Goal: Task Accomplishment & Management: Use online tool/utility

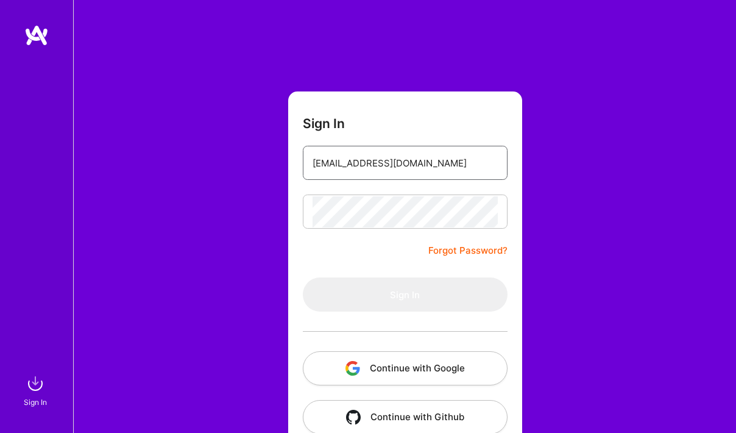
type input "[EMAIL_ADDRESS][DOMAIN_NAME]"
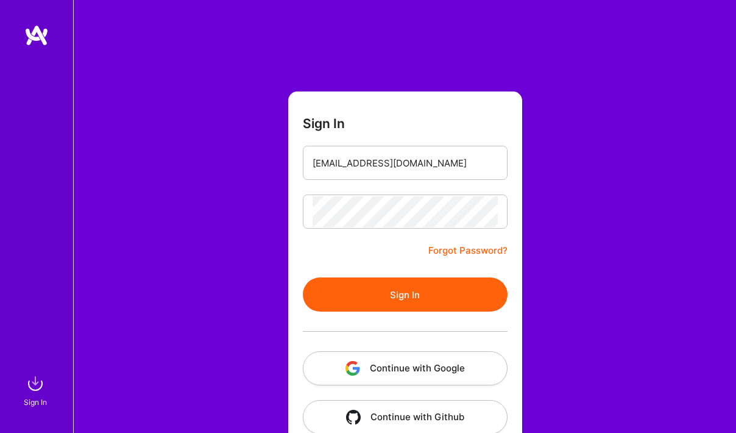
click at [384, 289] on button "Sign In" at bounding box center [405, 294] width 205 height 34
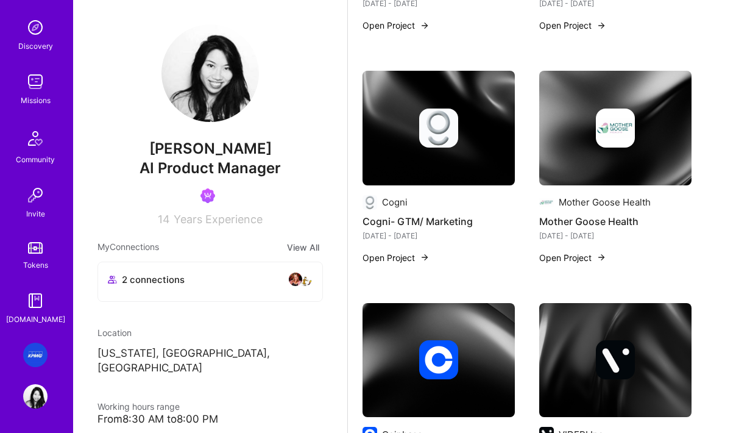
scroll to position [1013, 0]
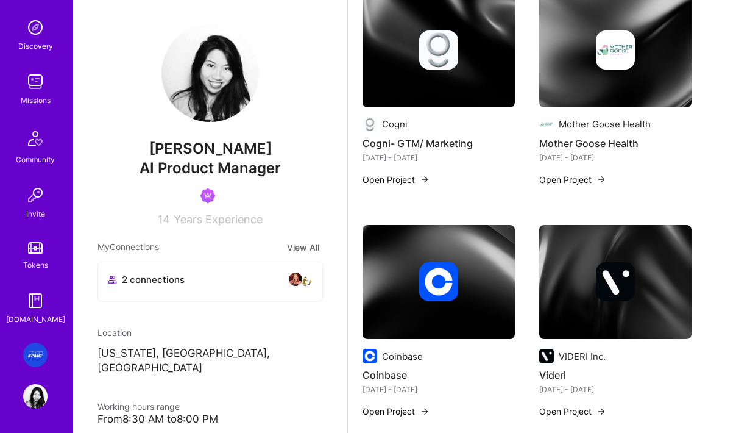
click at [38, 409] on div "2 Notifications Discovery Missions Community Invite Tokens [DOMAIN_NAME] KPMG: …" at bounding box center [36, 216] width 73 height 433
click at [36, 356] on img at bounding box center [35, 354] width 24 height 24
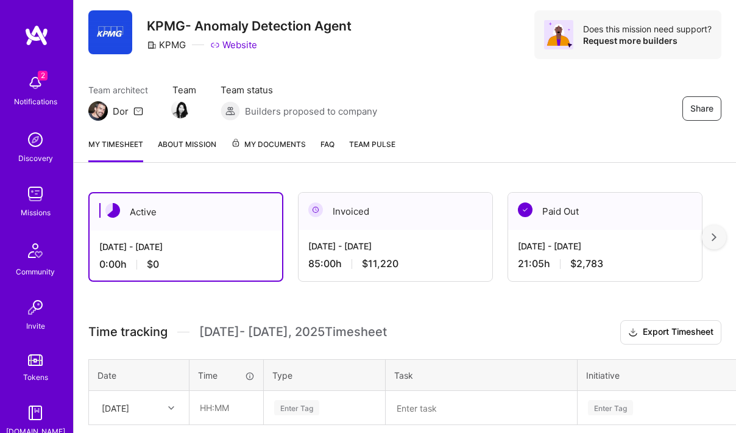
scroll to position [37, 0]
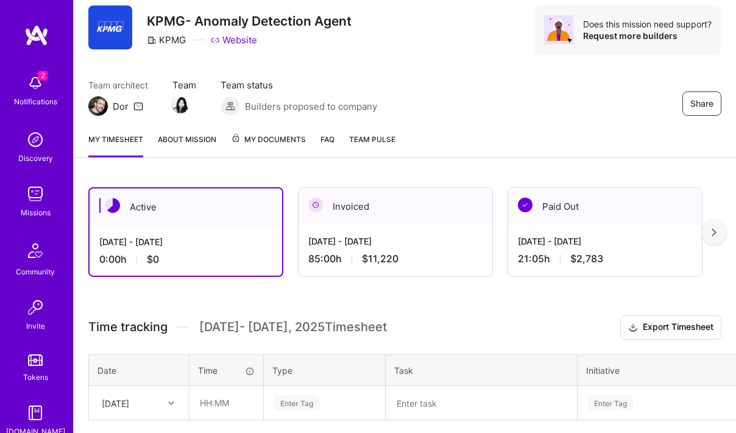
click at [287, 140] on span "My Documents" at bounding box center [268, 139] width 75 height 13
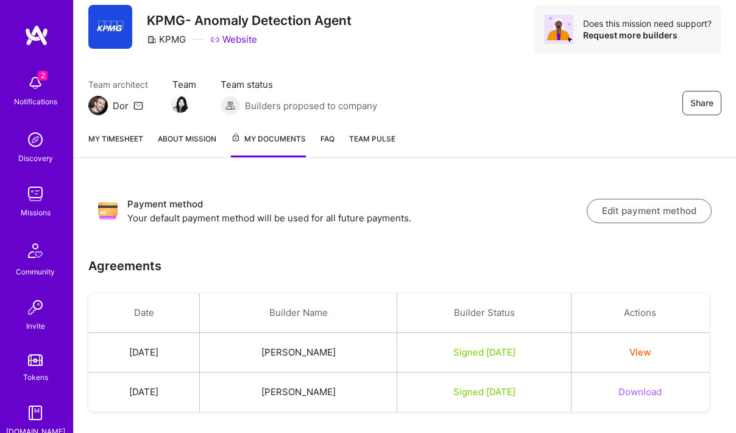
scroll to position [39, 0]
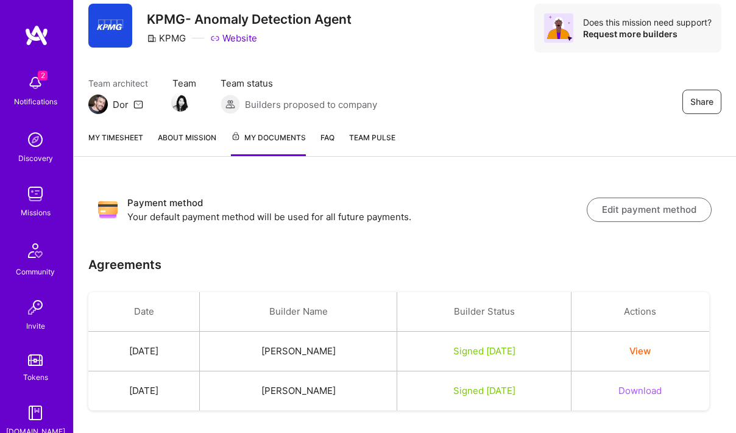
click at [673, 207] on button "Edit payment method" at bounding box center [649, 209] width 125 height 24
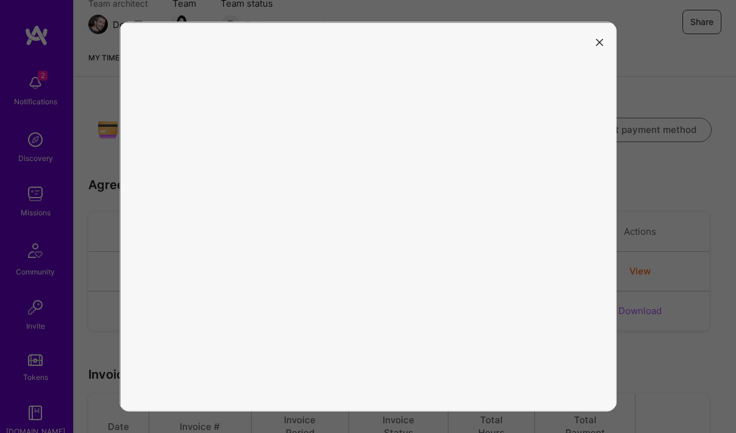
scroll to position [133, 0]
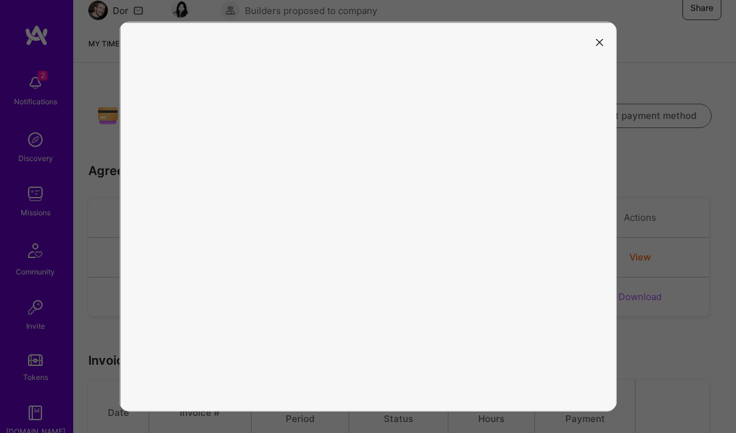
click at [602, 48] on button "modal" at bounding box center [599, 42] width 15 height 20
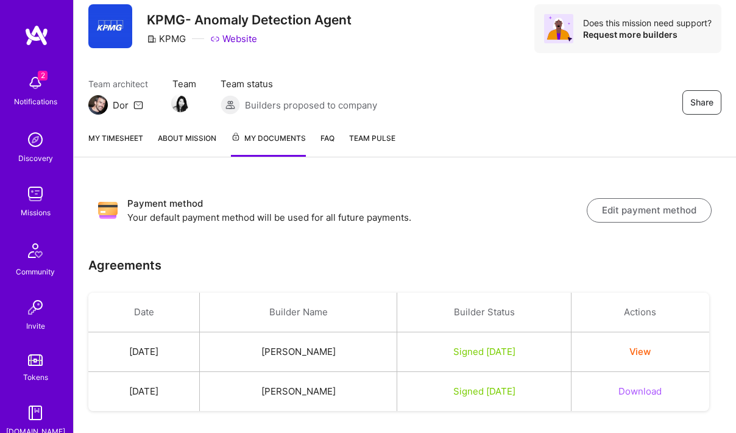
scroll to position [71, 0]
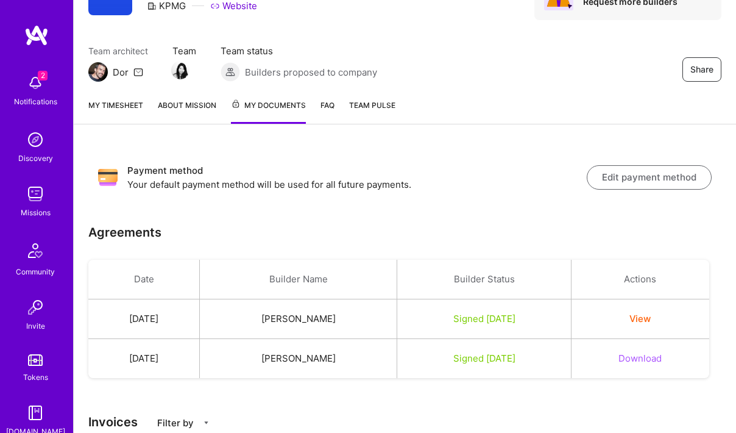
click at [133, 106] on link "My timesheet" at bounding box center [115, 111] width 55 height 25
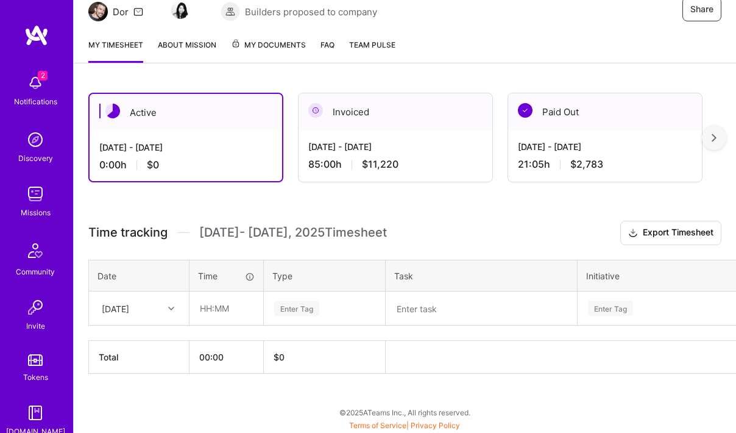
click at [310, 314] on div "Enter Tag" at bounding box center [296, 308] width 45 height 19
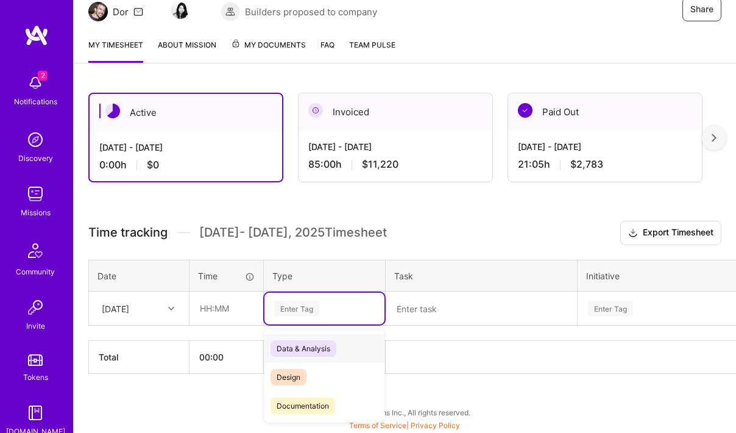
scroll to position [132, 0]
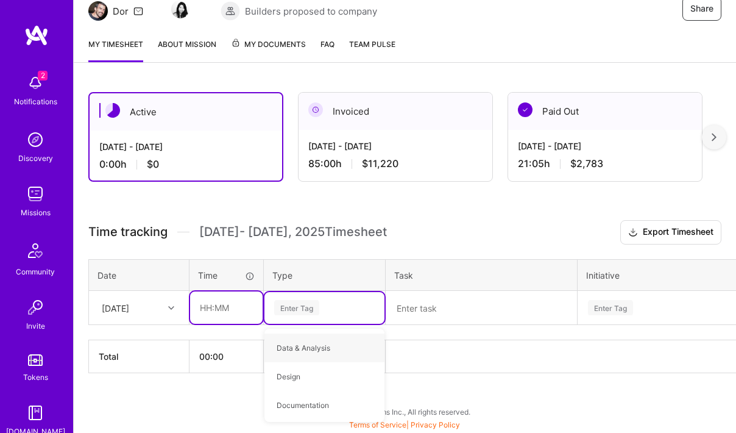
click at [216, 305] on input "text" at bounding box center [226, 307] width 73 height 32
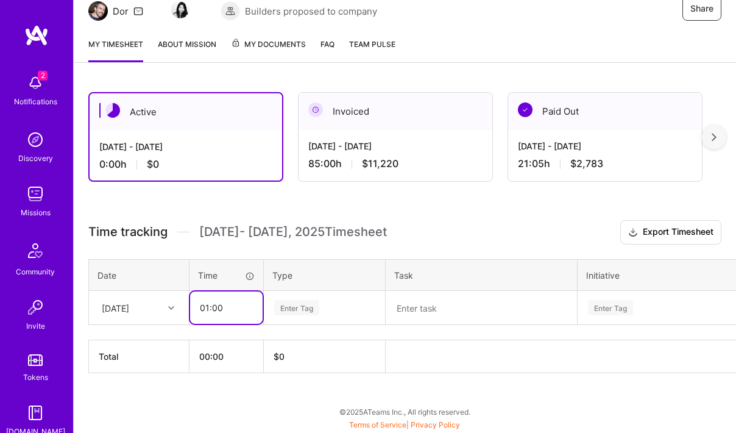
type input "01:00"
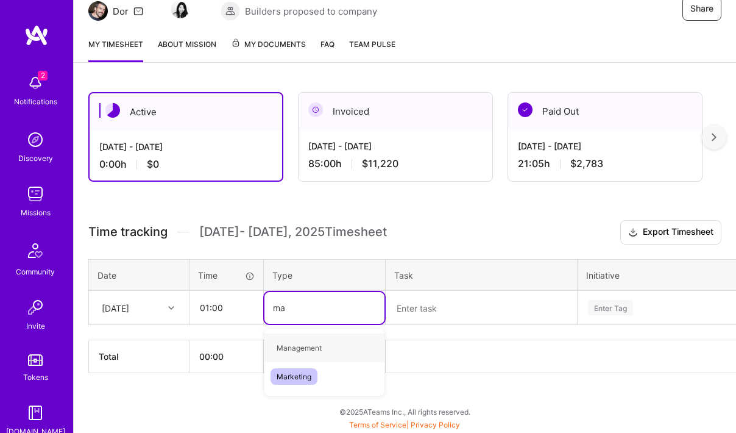
type input "mar"
click at [301, 346] on span "Marketing" at bounding box center [294, 347] width 47 height 16
click at [426, 310] on textarea at bounding box center [481, 308] width 189 height 32
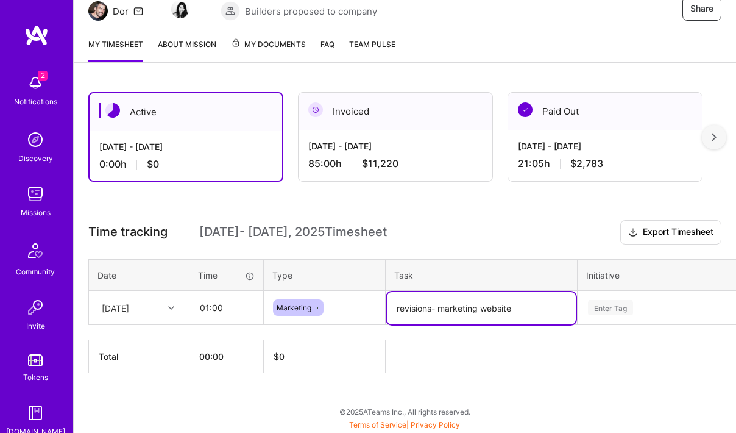
type textarea "revisions- marketing website"
click at [607, 317] on div "Enter Tag" at bounding box center [689, 308] width 223 height 32
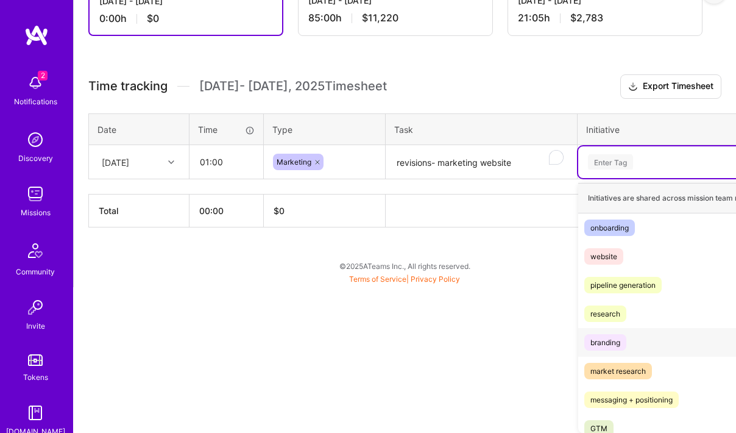
scroll to position [38, 0]
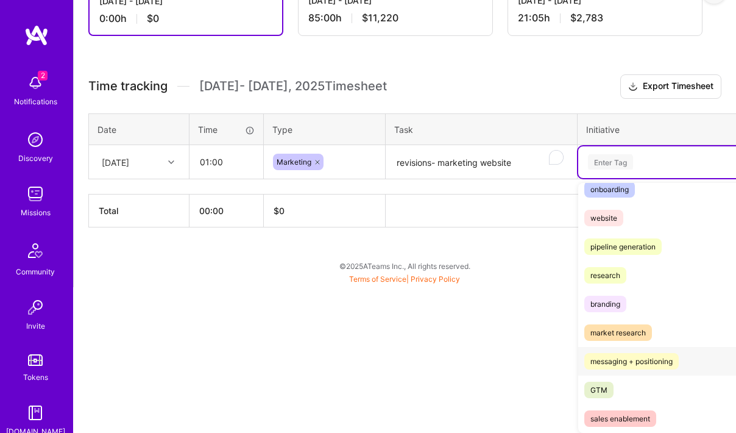
click at [623, 356] on div "messaging + positioning" at bounding box center [631, 361] width 82 height 13
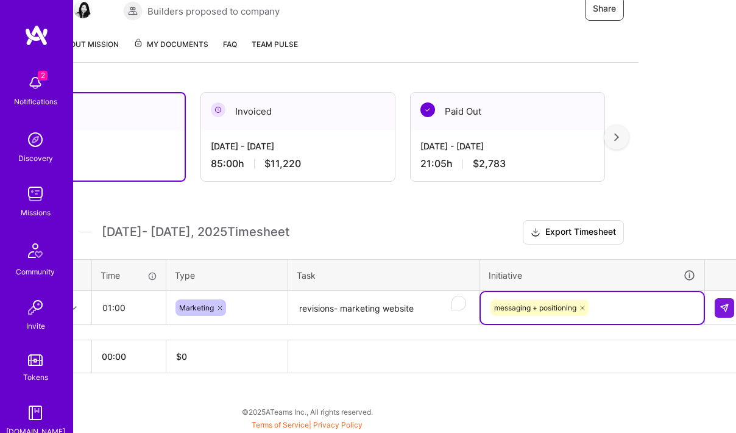
scroll to position [132, 107]
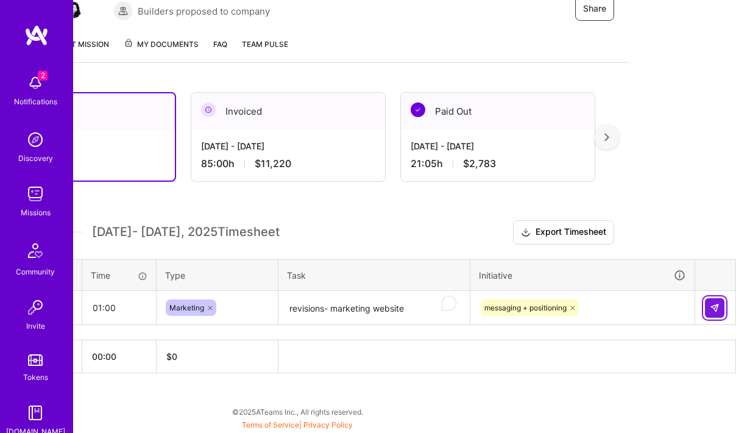
click at [713, 306] on img at bounding box center [715, 308] width 10 height 10
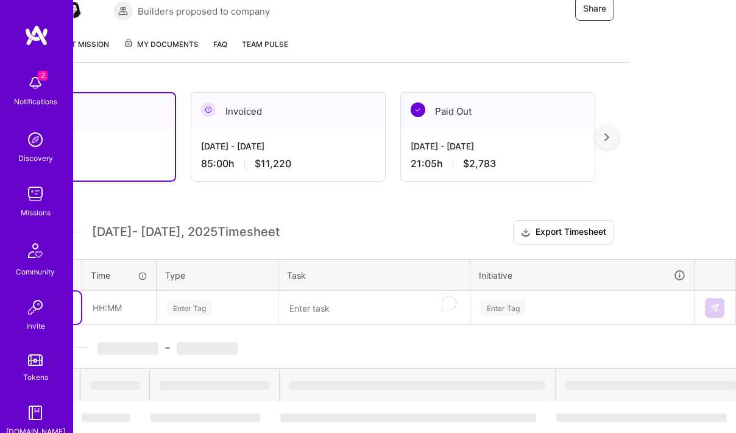
scroll to position [132, 0]
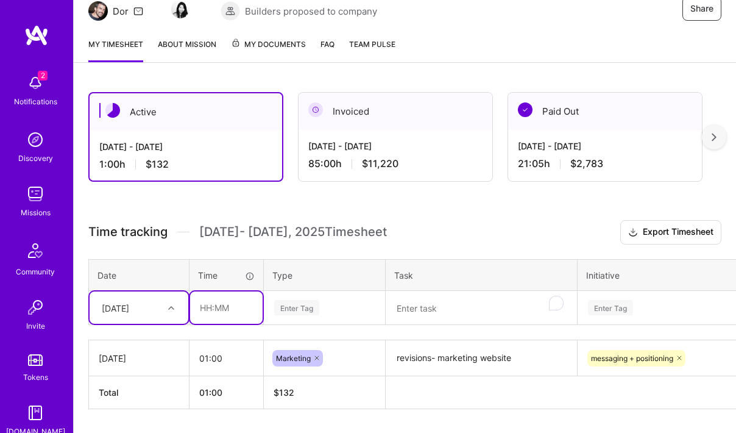
click at [221, 310] on input "text" at bounding box center [226, 307] width 73 height 32
type input "00:45"
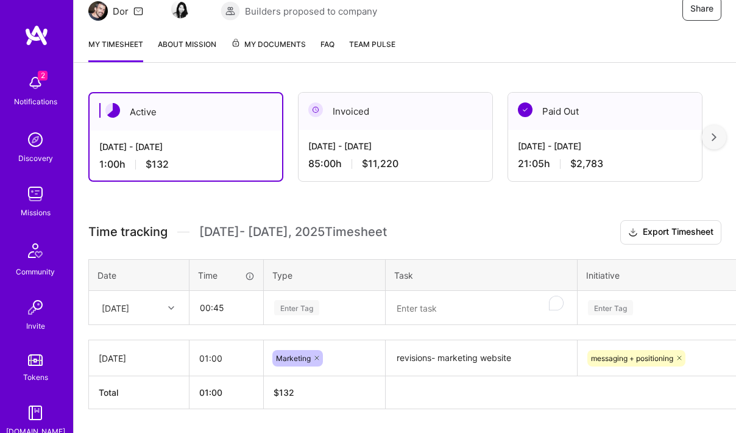
scroll to position [168, 0]
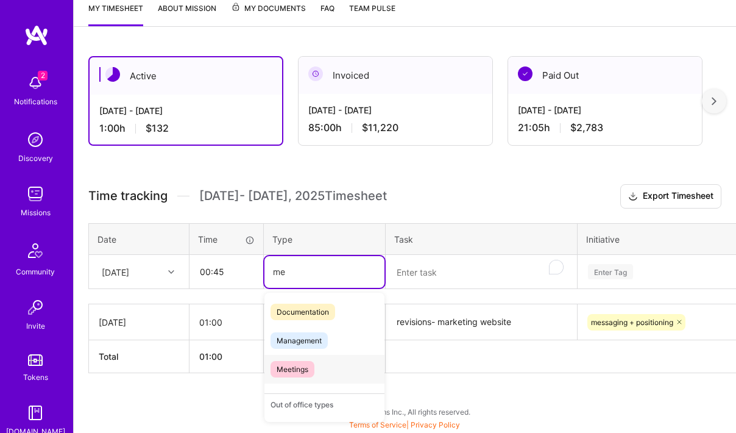
type input "m"
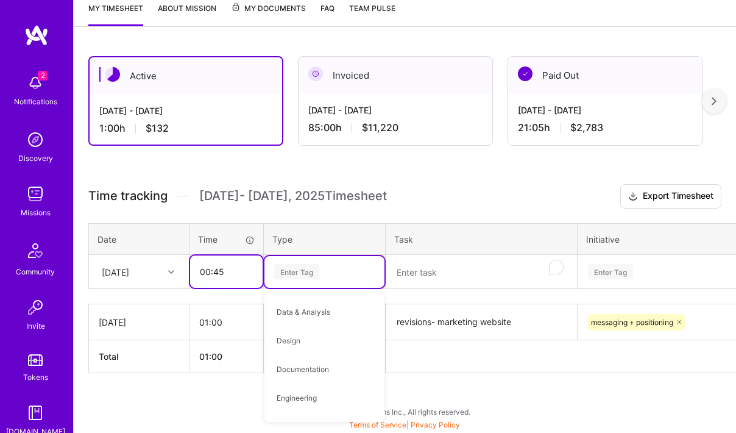
click at [221, 275] on input "00:45" at bounding box center [226, 271] width 73 height 32
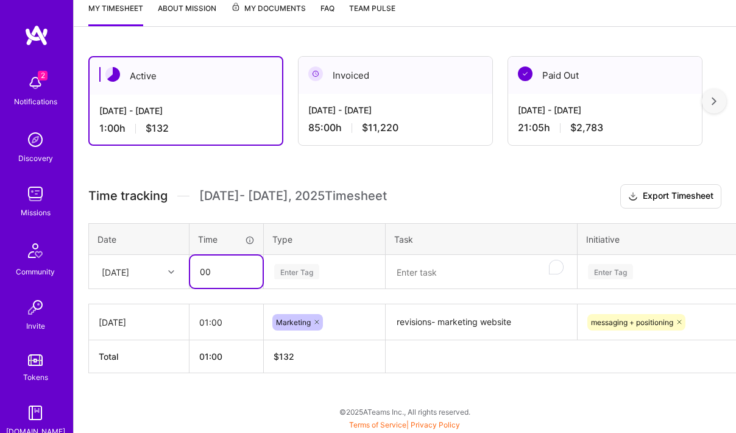
type input "0"
type input "01:15"
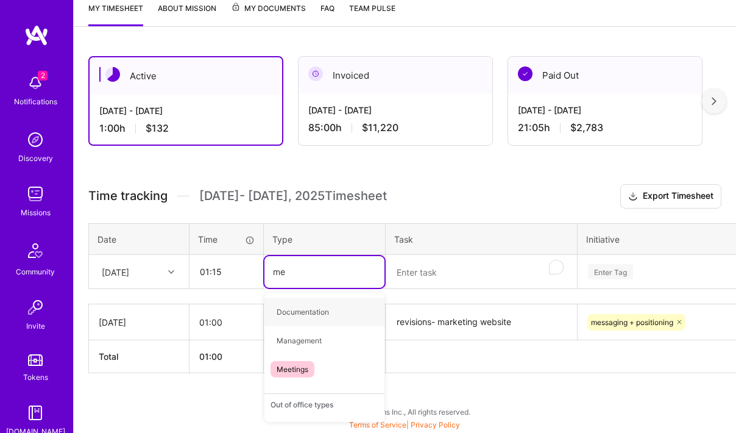
type input "mee"
click at [294, 310] on span "Meetings" at bounding box center [293, 311] width 44 height 16
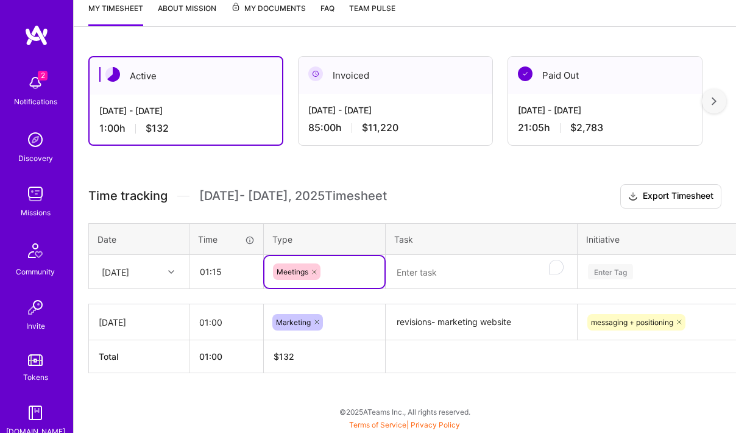
click at [419, 283] on textarea "To enrich screen reader interactions, please activate Accessibility in Grammarl…" at bounding box center [481, 272] width 189 height 32
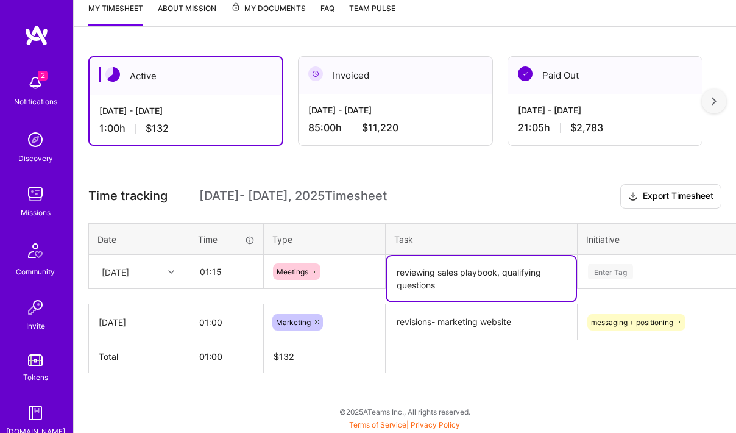
type textarea "reviewing sales playbook, qualifying questions"
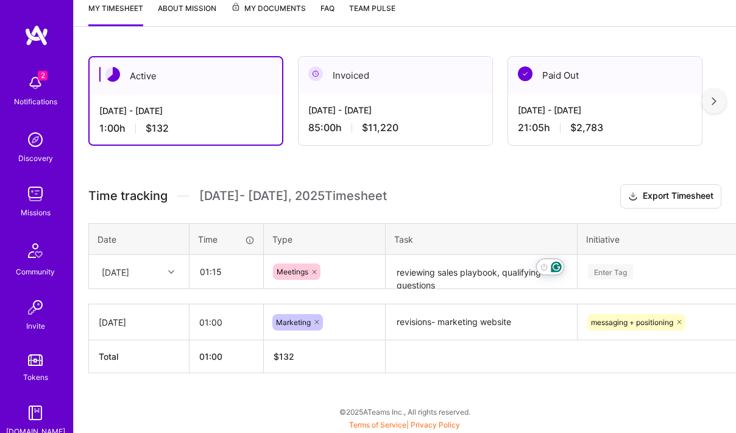
click at [621, 280] on div "Enter Tag" at bounding box center [689, 272] width 223 height 32
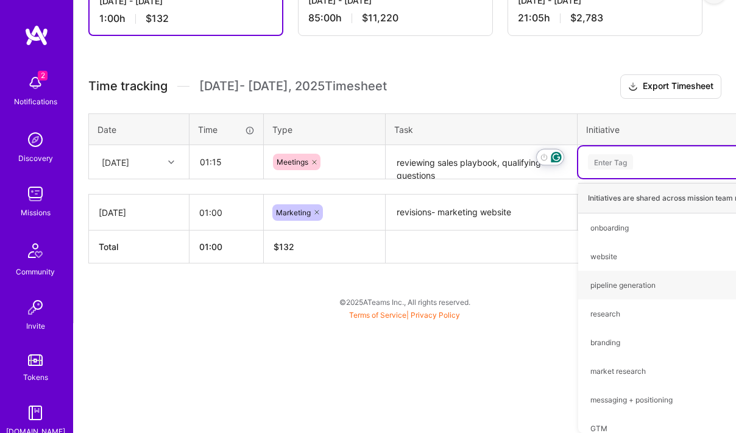
type input "s"
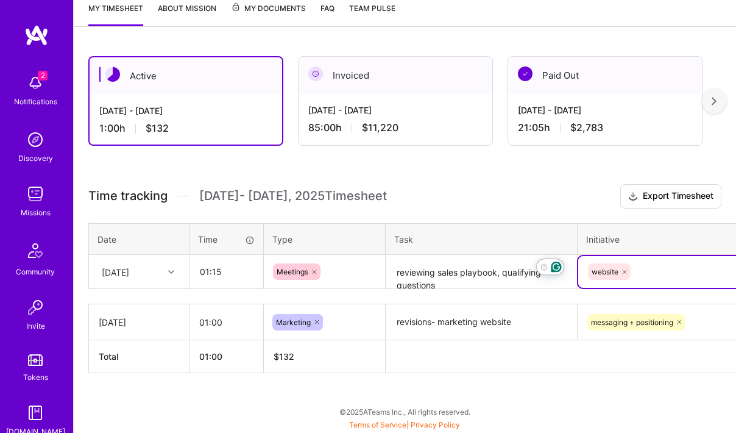
type input "a"
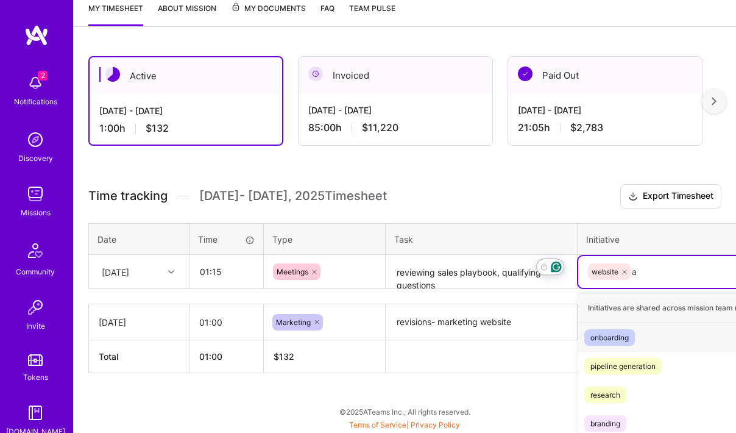
scroll to position [278, 0]
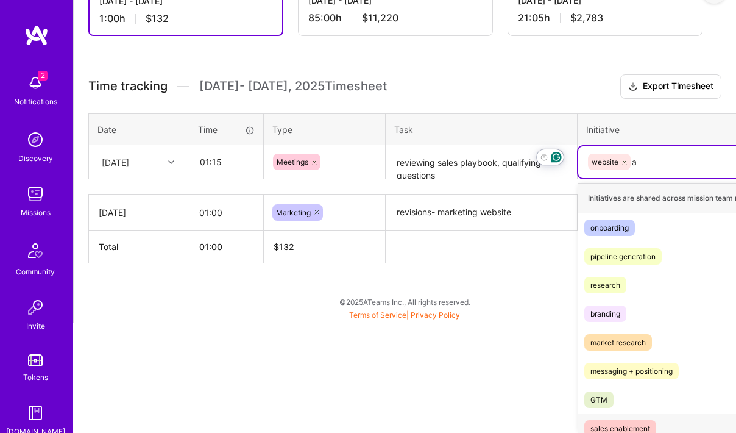
click at [620, 428] on div "sales enablement" at bounding box center [620, 428] width 60 height 13
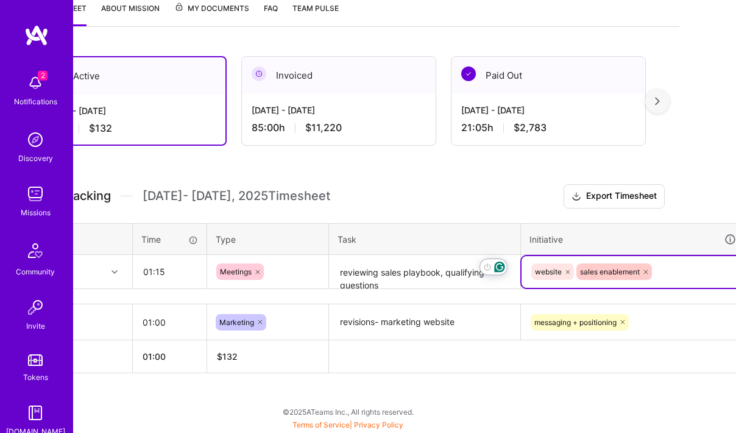
scroll to position [168, 107]
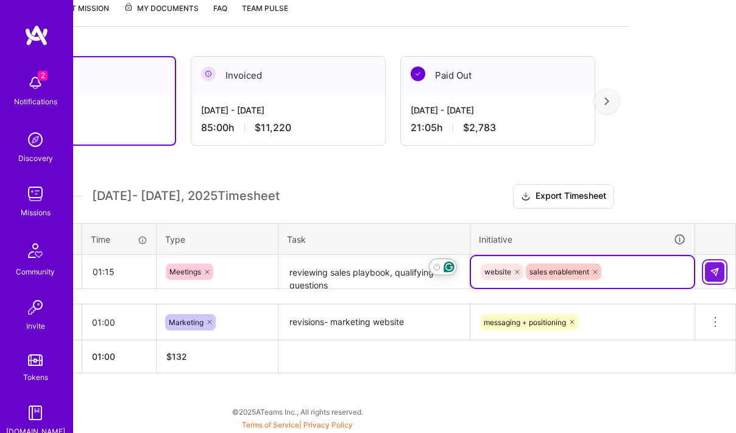
click at [718, 270] on img at bounding box center [715, 272] width 10 height 10
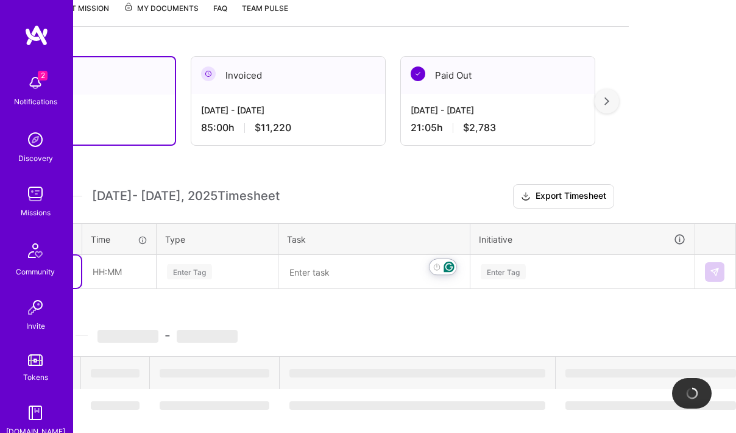
scroll to position [168, 0]
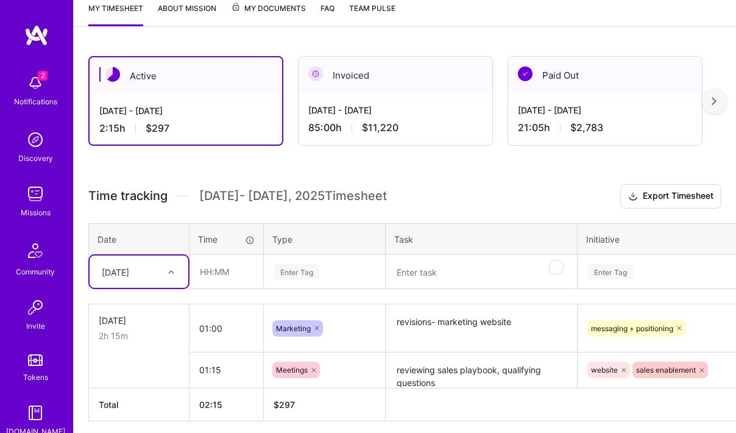
click at [383, 188] on span "[DATE] - [DATE] Timesheet" at bounding box center [293, 195] width 188 height 15
click at [320, 269] on div "Enter Tag" at bounding box center [324, 271] width 103 height 15
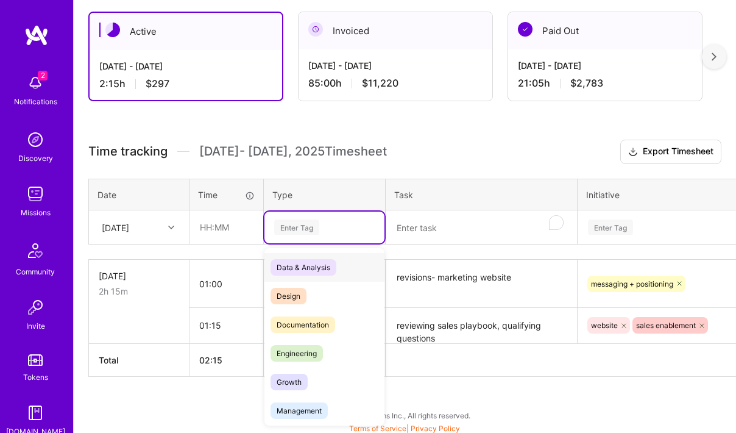
scroll to position [215, 0]
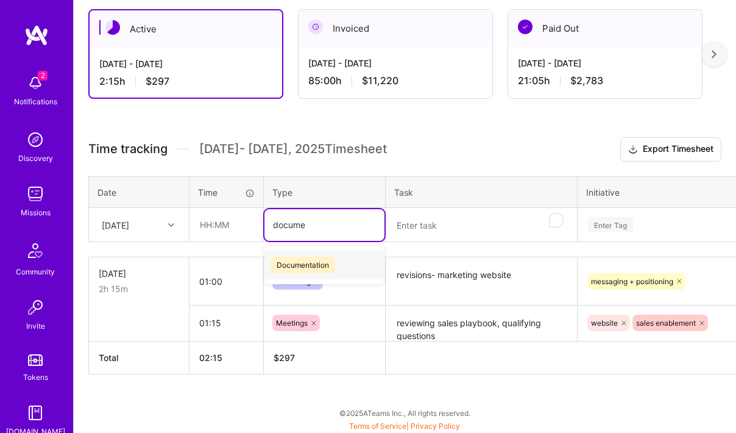
type input "documen"
click at [296, 272] on div "Documentation" at bounding box center [324, 264] width 120 height 29
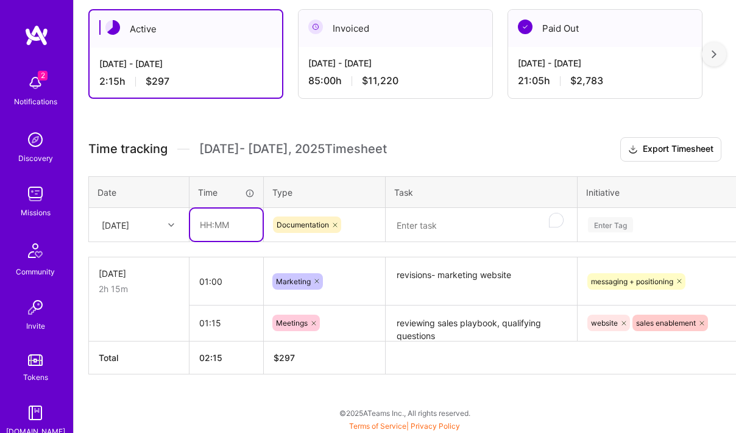
click at [221, 230] on input "text" at bounding box center [226, 224] width 73 height 32
type input "01:30"
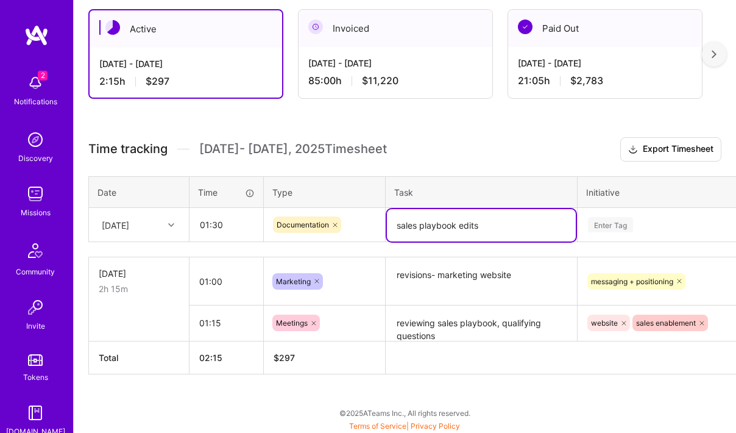
type textarea "sales playbook edits"
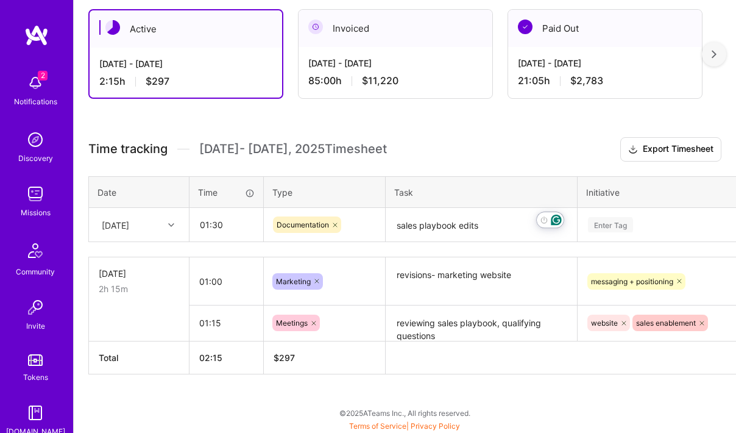
click at [602, 219] on div "Enter Tag" at bounding box center [610, 224] width 45 height 19
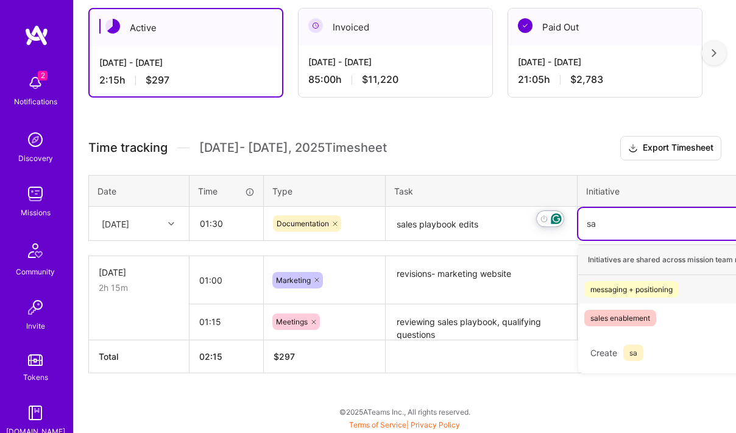
scroll to position [216, 0]
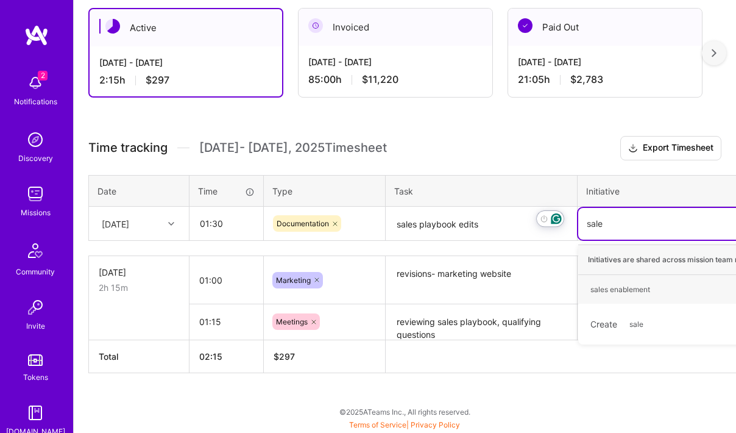
type input "sales"
click at [609, 283] on div "sales enablement" at bounding box center [620, 289] width 60 height 13
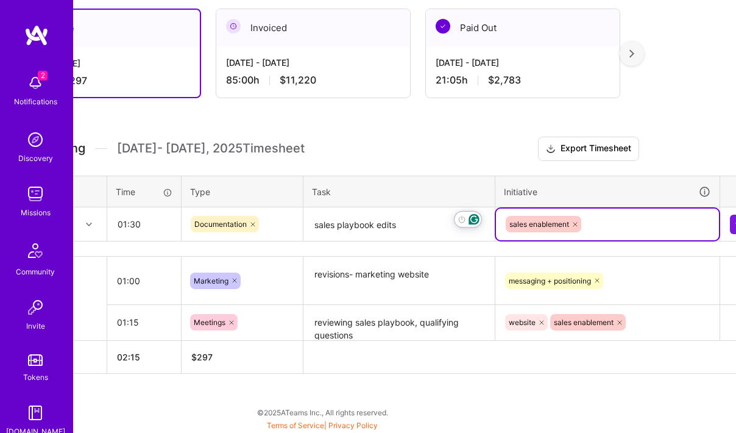
scroll to position [216, 107]
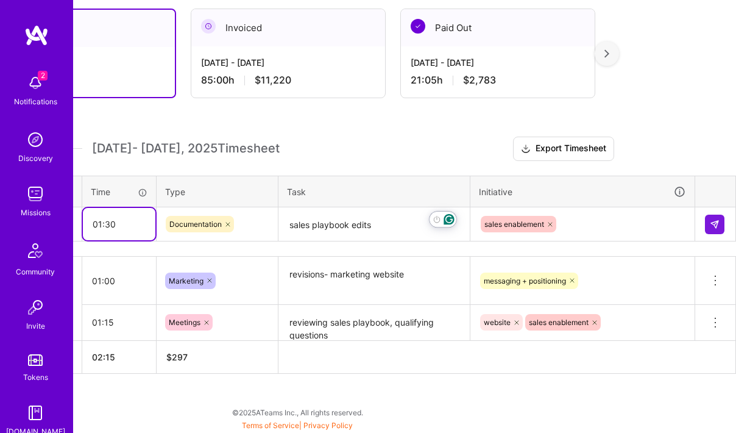
drag, startPoint x: 118, startPoint y: 219, endPoint x: 63, endPoint y: 210, distance: 55.6
click at [63, 210] on div "2 2 Notifications Discovery Missions Community Invite Tokens [DOMAIN_NAME] KPMG…" at bounding box center [261, 105] width 736 height 643
type input "02:00"
click at [710, 229] on button at bounding box center [714, 223] width 19 height 19
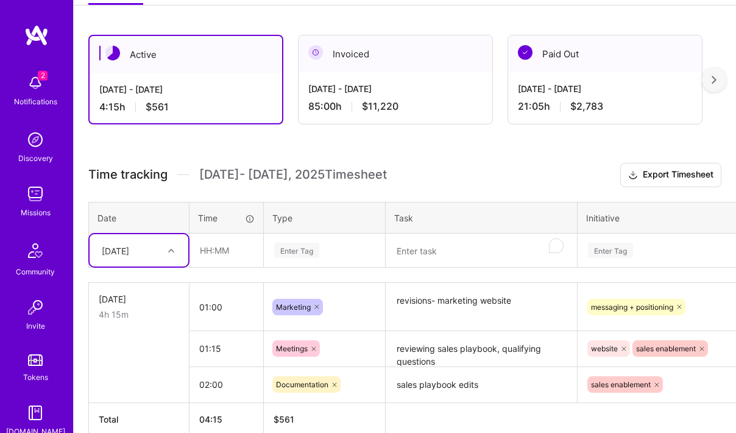
scroll to position [184, 0]
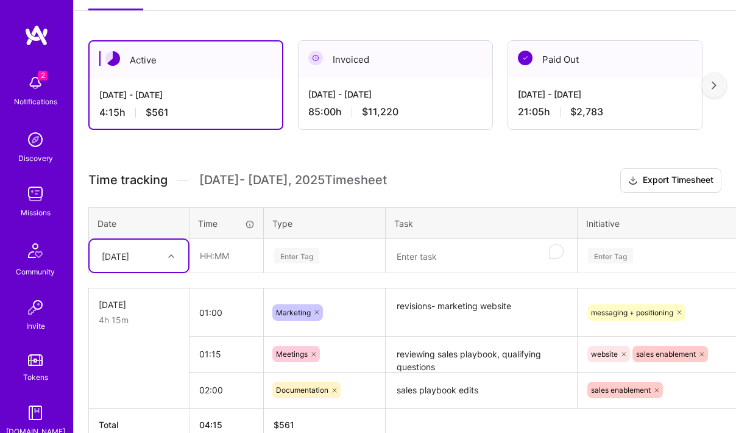
click at [148, 260] on div "[DATE]" at bounding box center [130, 256] width 68 height 20
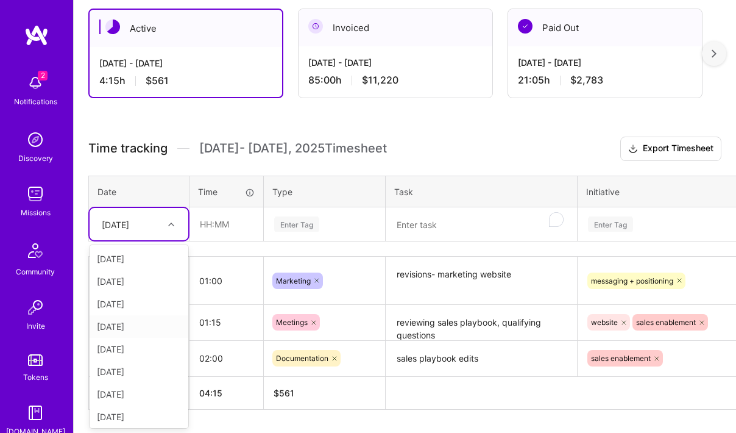
scroll to position [2, 0]
click at [135, 411] on div "[DATE]" at bounding box center [139, 414] width 99 height 23
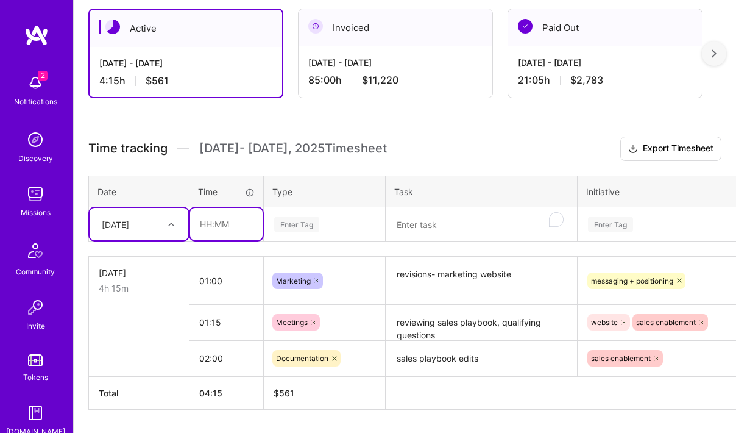
click at [221, 231] on input "text" at bounding box center [226, 224] width 73 height 32
type input "02:00"
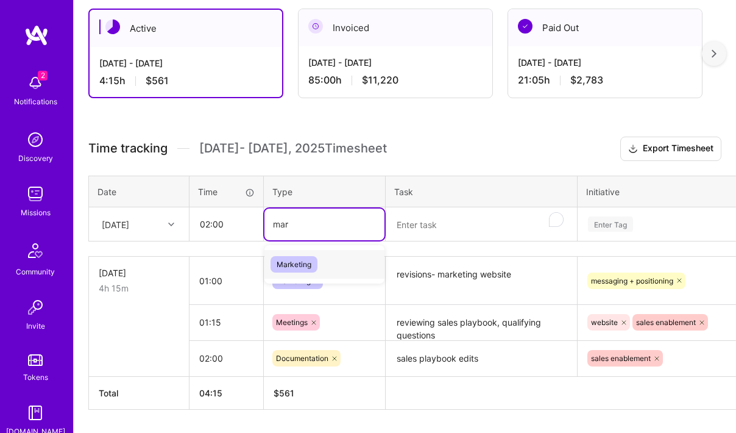
type input "mark"
click at [284, 262] on span "Marketing" at bounding box center [294, 264] width 47 height 16
click at [403, 228] on textarea "To enrich screen reader interactions, please activate Accessibility in Grammarl…" at bounding box center [481, 224] width 189 height 32
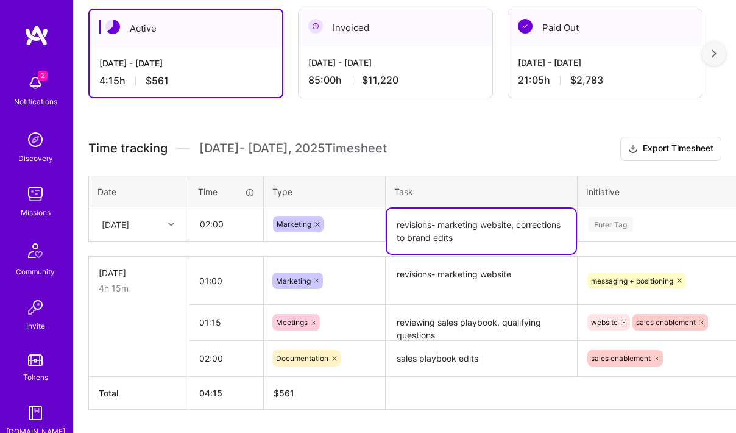
type textarea "revisions- marketing website, corrections to brand edits"
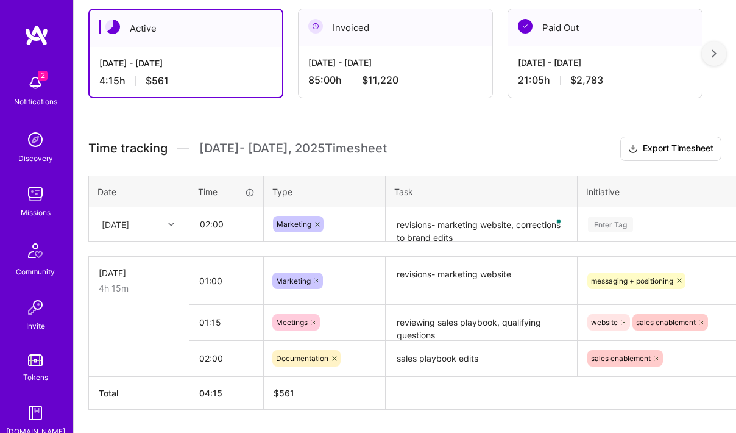
click at [632, 203] on th "Initiative" at bounding box center [690, 191] width 225 height 32
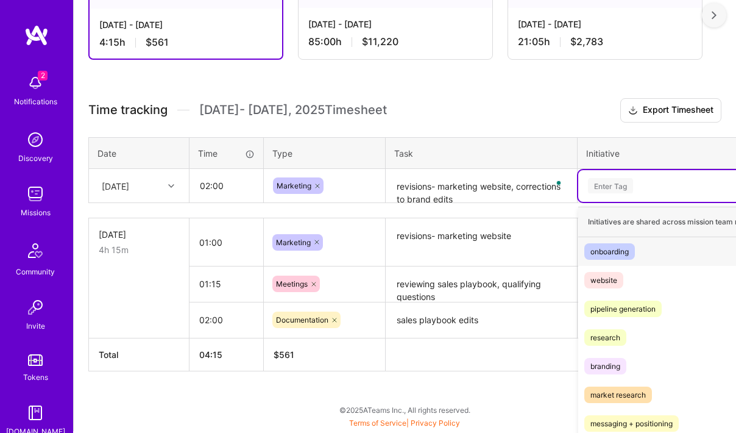
drag, startPoint x: 629, startPoint y: 204, endPoint x: 634, endPoint y: 181, distance: 23.5
click at [634, 181] on div "Enter Tag" at bounding box center [689, 186] width 223 height 32
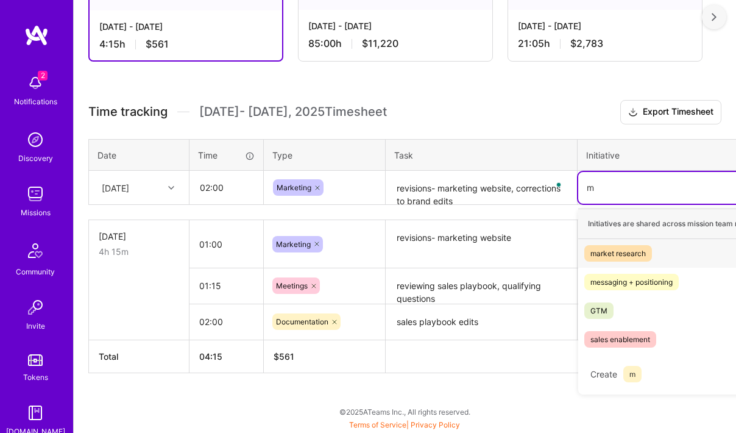
scroll to position [252, 0]
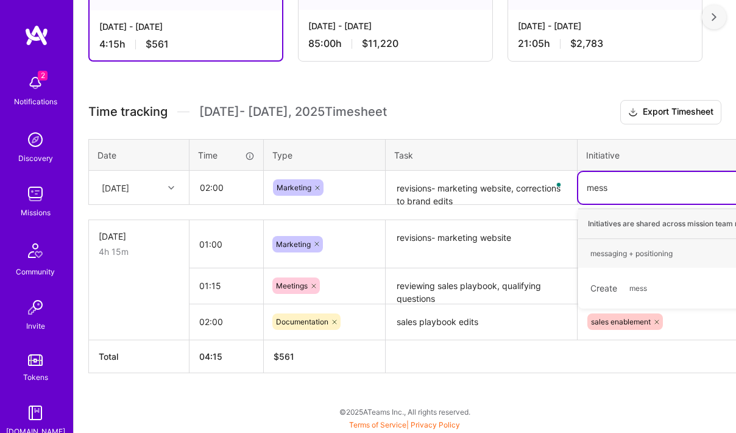
type input "messa"
click at [639, 256] on div "messaging + positioning" at bounding box center [631, 253] width 82 height 13
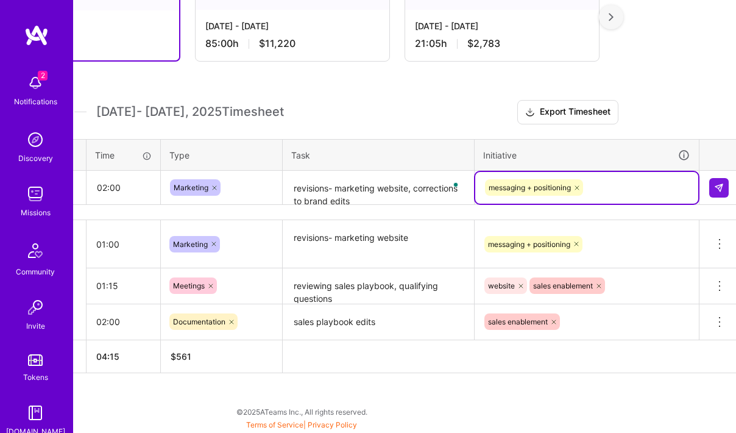
scroll to position [252, 107]
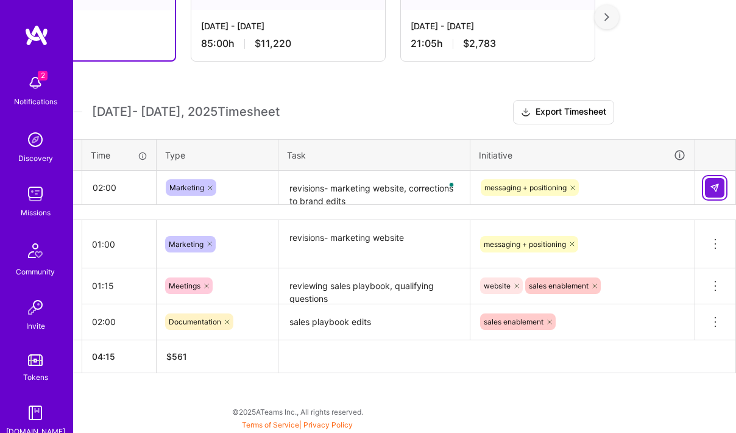
click at [713, 192] on img at bounding box center [715, 188] width 10 height 10
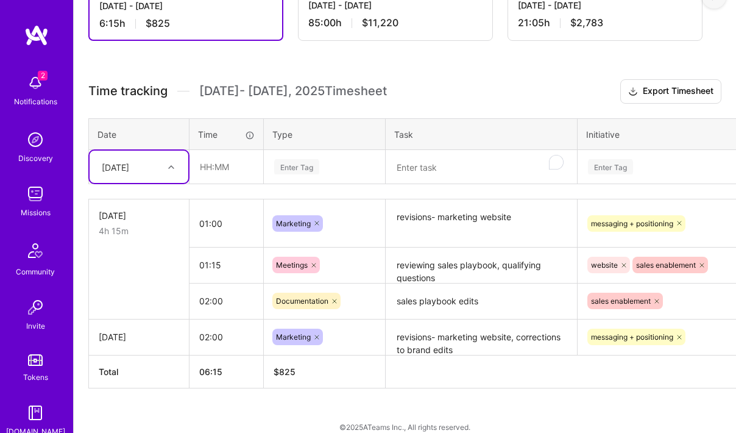
scroll to position [271, 0]
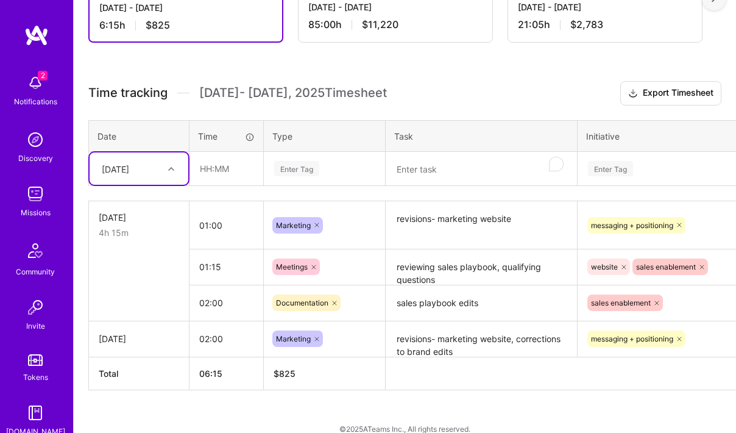
click at [24, 90] on img at bounding box center [35, 83] width 24 height 24
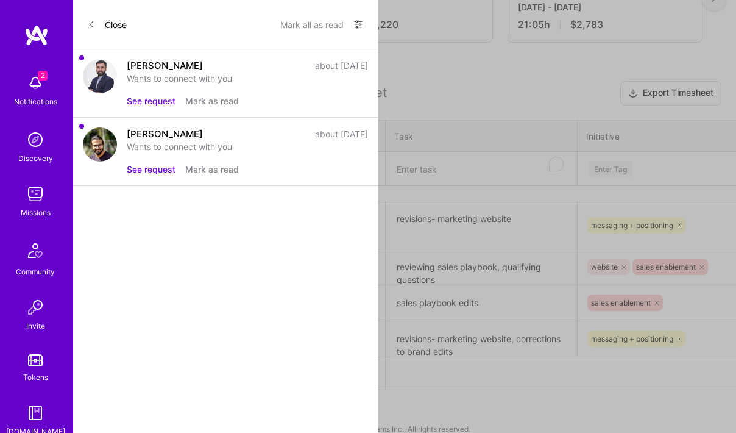
click at [462, 105] on div "2 2 Notifications Discovery Missions Community Invite Tokens [DOMAIN_NAME] KPMG…" at bounding box center [368, 86] width 736 height 715
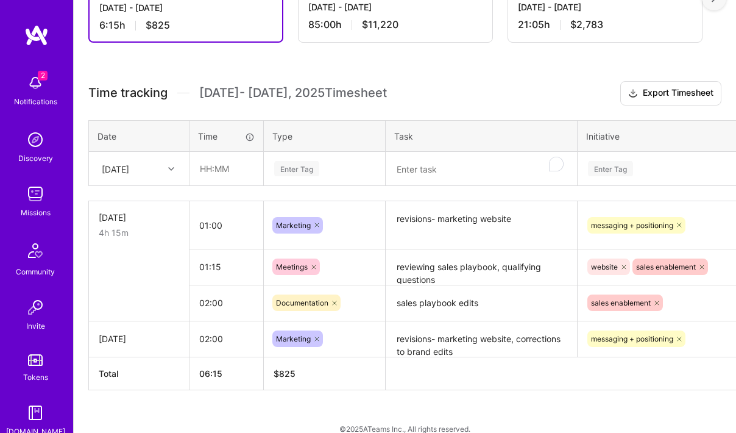
scroll to position [288, 0]
